Goal: Navigation & Orientation: Find specific page/section

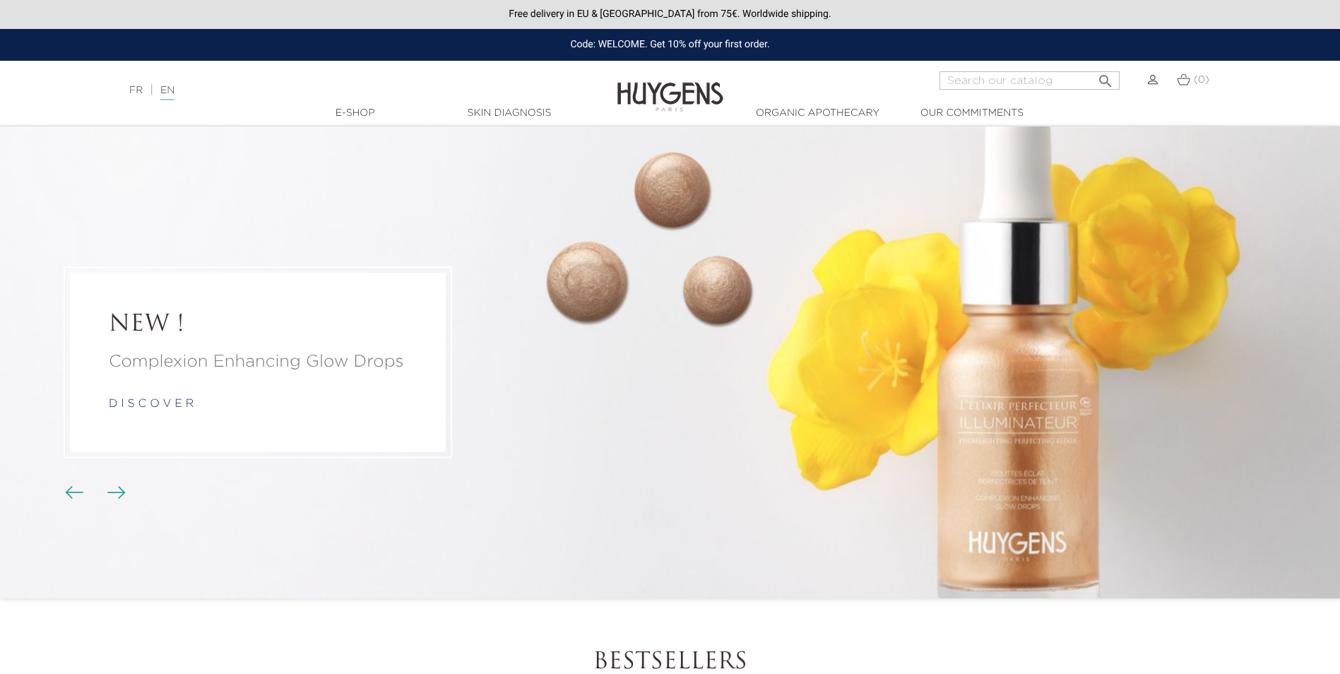
click at [690, 78] on img at bounding box center [671, 86] width 106 height 54
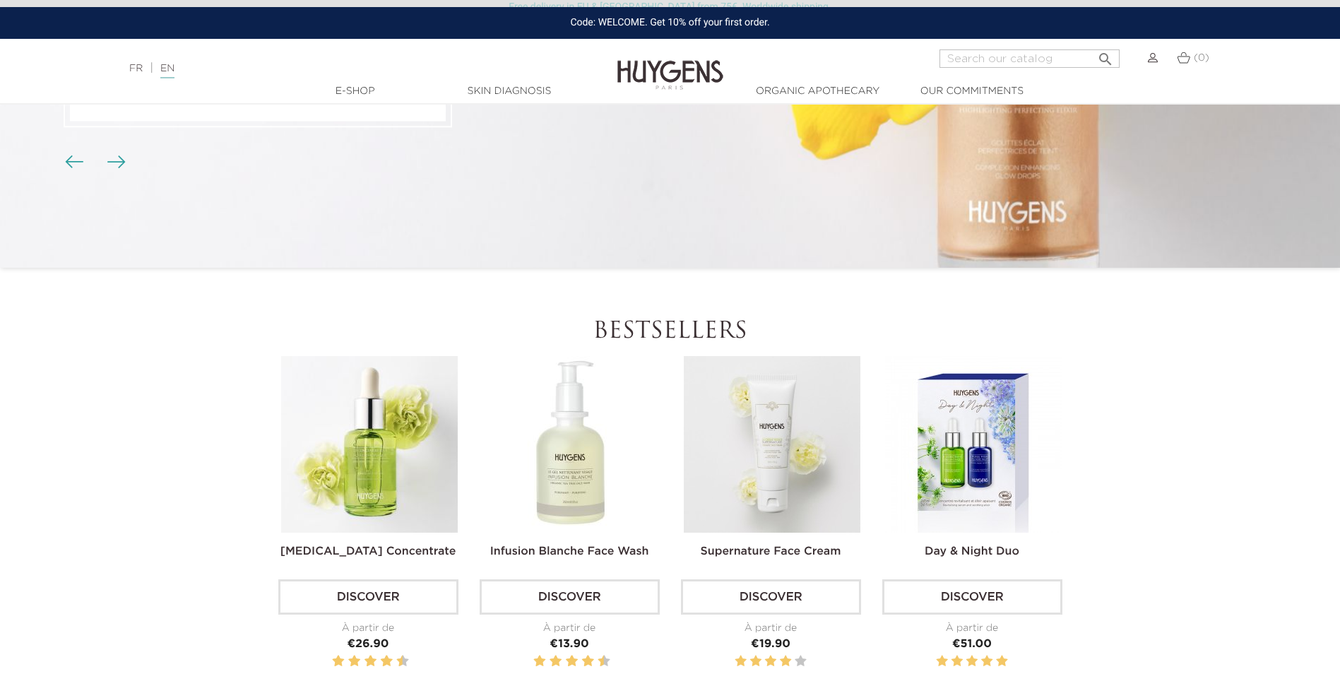
scroll to position [424, 0]
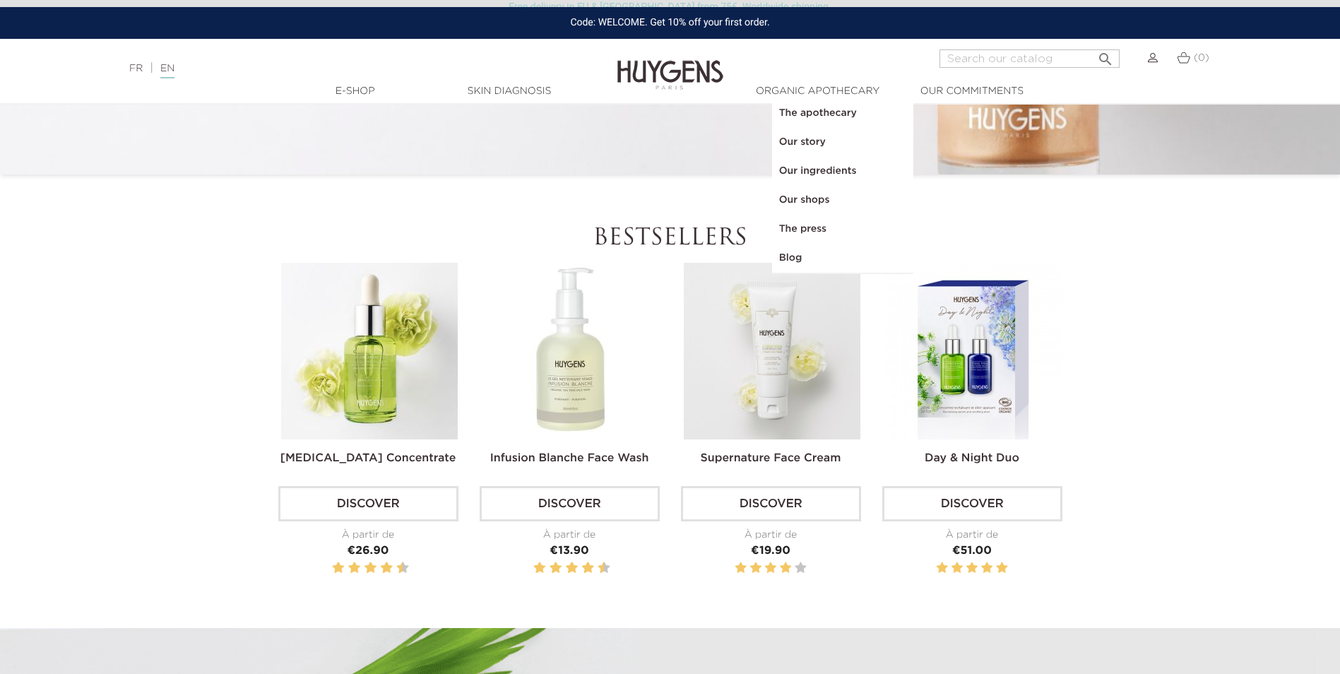
click at [792, 112] on link "The apothecary" at bounding box center [842, 113] width 141 height 29
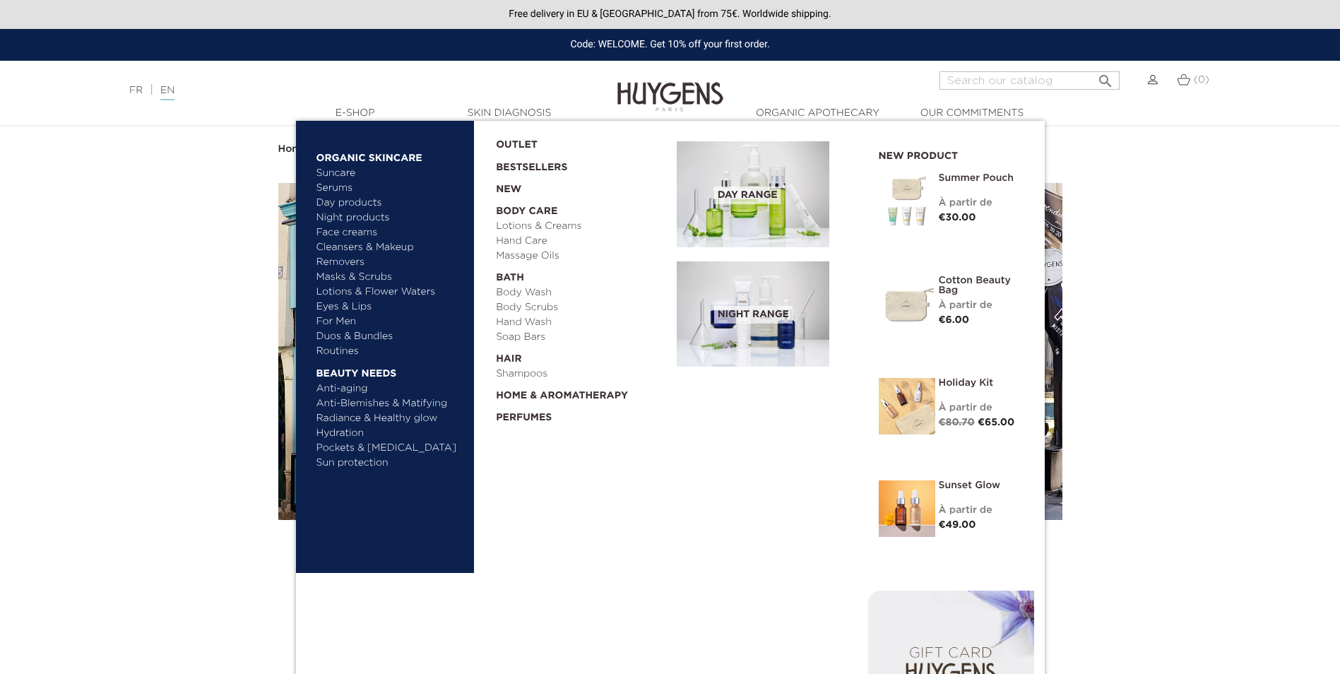
click at [340, 206] on link "Day products" at bounding box center [391, 203] width 148 height 15
